Goal: Navigation & Orientation: Find specific page/section

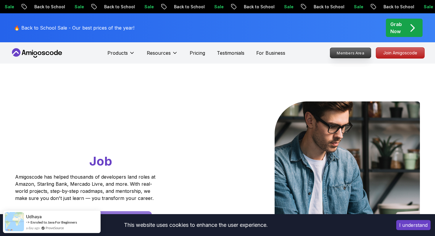
click at [347, 54] on p "Members Area" at bounding box center [350, 53] width 41 height 10
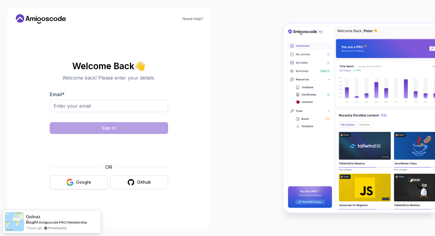
click at [90, 177] on button "Google" at bounding box center [79, 182] width 58 height 14
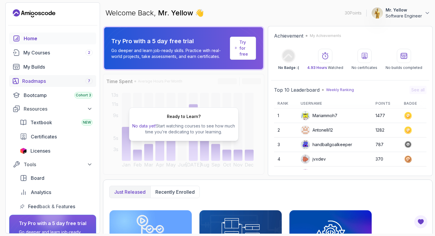
click at [59, 81] on div "Roadmaps 7" at bounding box center [57, 80] width 70 height 7
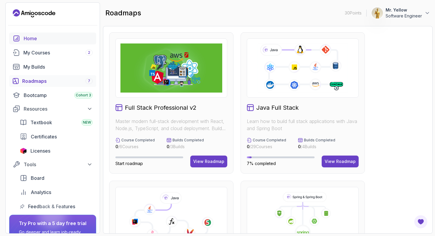
click at [25, 35] on div "Home" at bounding box center [58, 38] width 69 height 7
